Goal: Task Accomplishment & Management: Manage account settings

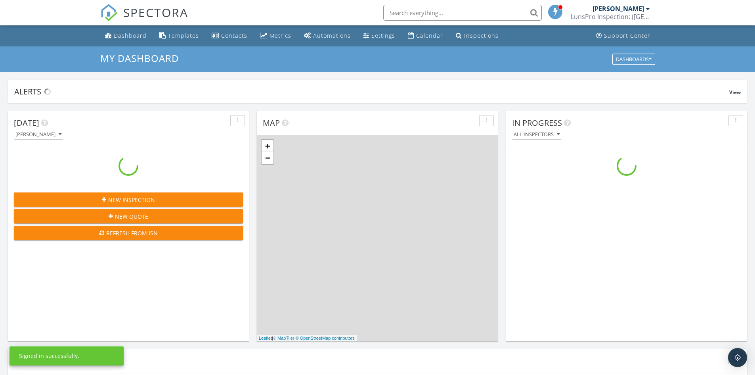
scroll to position [734, 767]
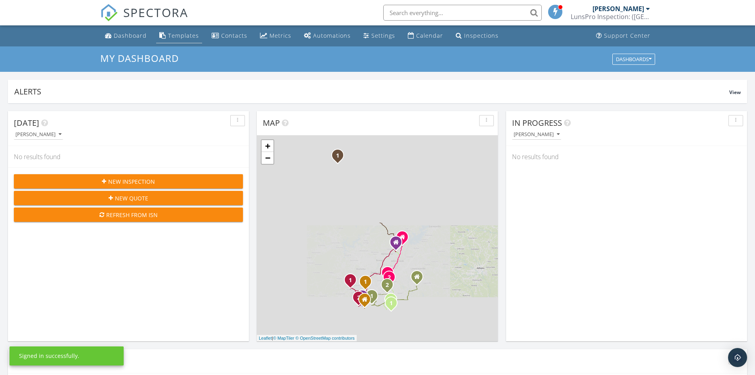
click at [180, 35] on div "Templates" at bounding box center [183, 36] width 31 height 8
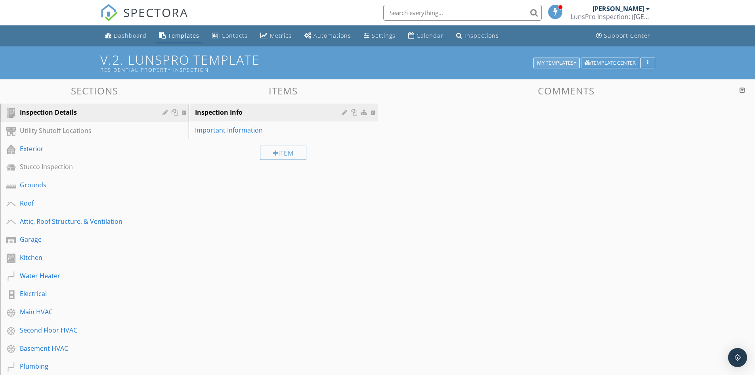
click at [551, 64] on div "My Templates" at bounding box center [556, 63] width 39 height 6
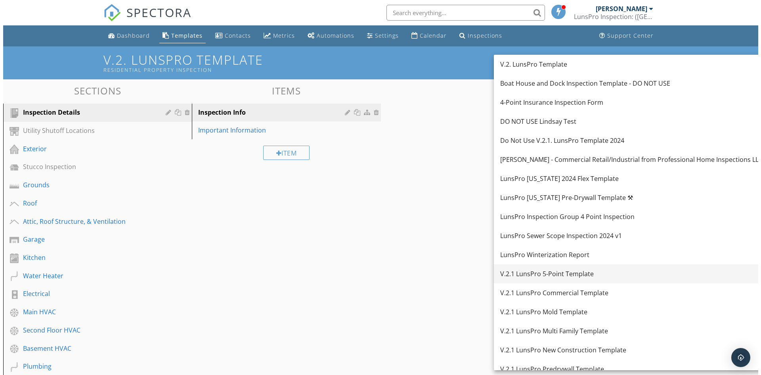
scroll to position [27, 0]
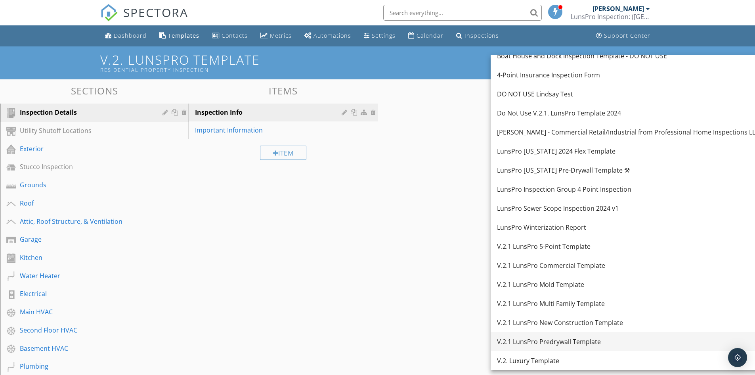
click at [543, 342] on div "V.2.1 LunsPro Predrywall Template" at bounding box center [628, 342] width 262 height 10
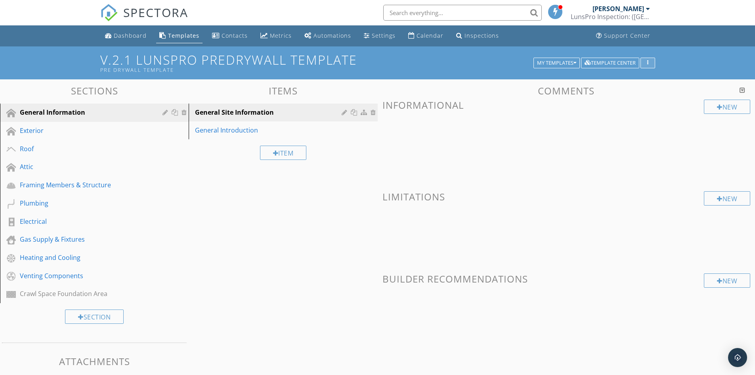
click at [647, 63] on icon "button" at bounding box center [647, 63] width 1 height 6
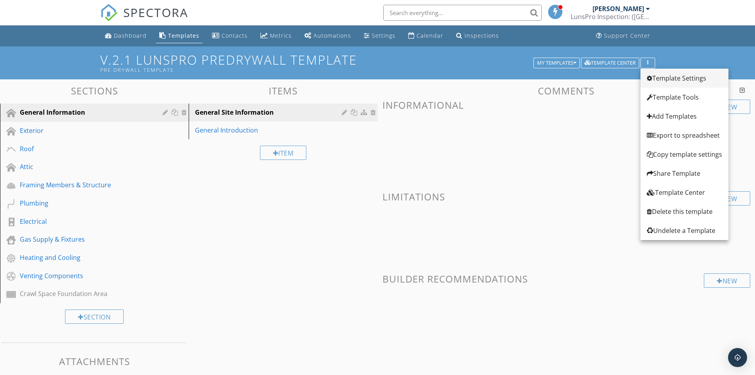
click at [656, 77] on div "Template Settings" at bounding box center [684, 78] width 75 height 10
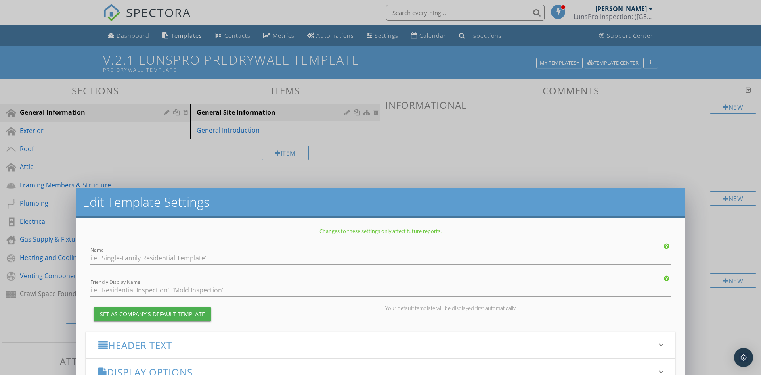
type input "V.2.1 LunsPro Predrywall Template"
type input "Pre Drywall Template"
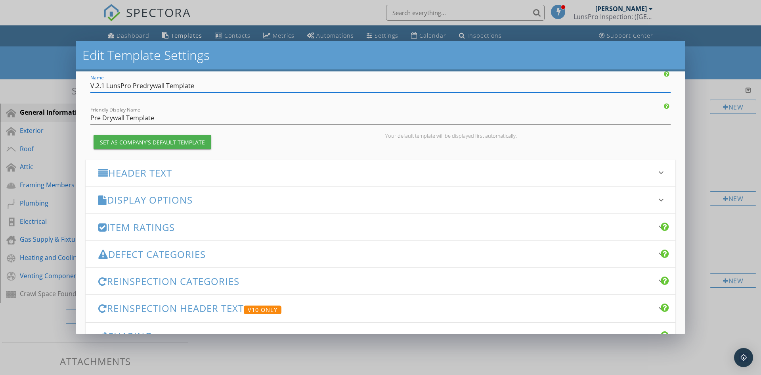
scroll to position [40, 0]
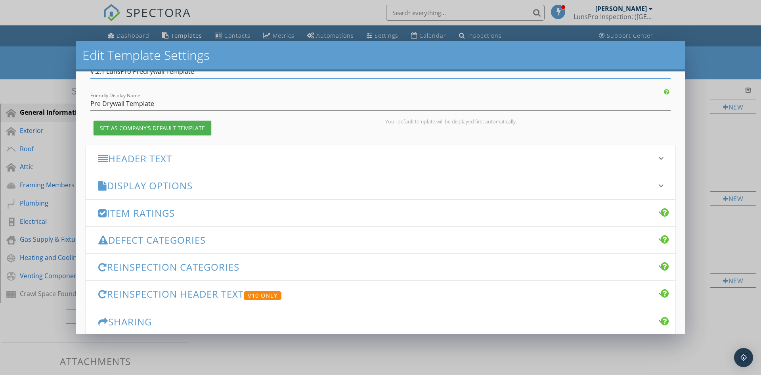
click at [656, 211] on icon "keyboard_arrow_down" at bounding box center [661, 213] width 10 height 10
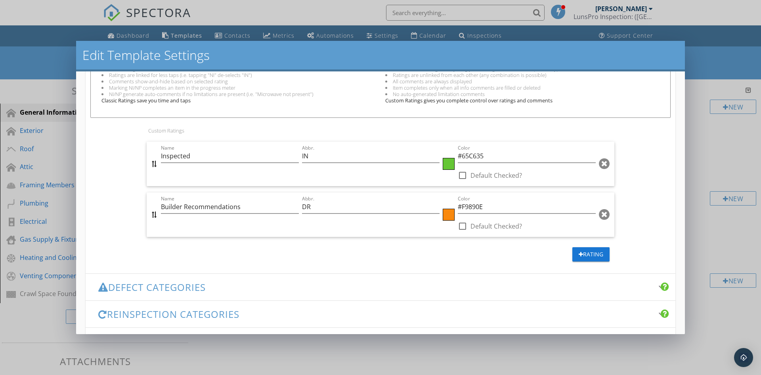
scroll to position [317, 0]
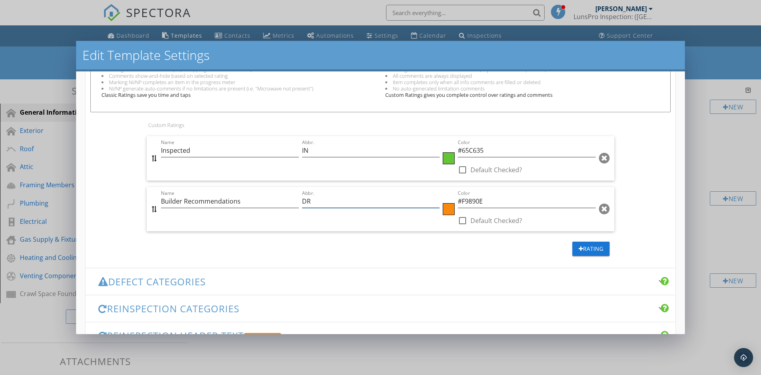
click at [303, 201] on input "DR" at bounding box center [371, 201] width 138 height 13
type input "BR"
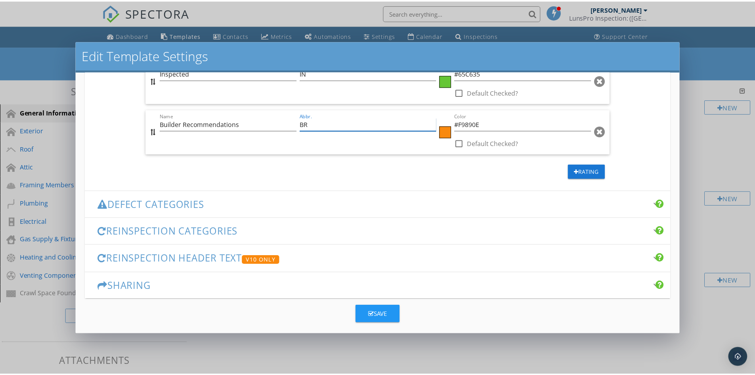
scroll to position [401, 0]
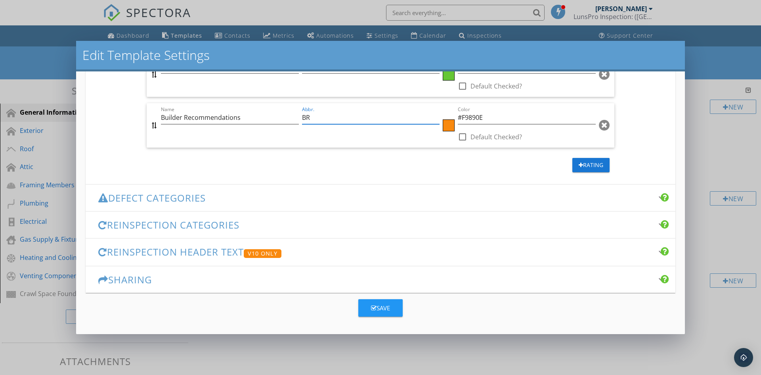
click at [381, 306] on div "Save" at bounding box center [380, 307] width 19 height 9
